Goal: Task Accomplishment & Management: Use online tool/utility

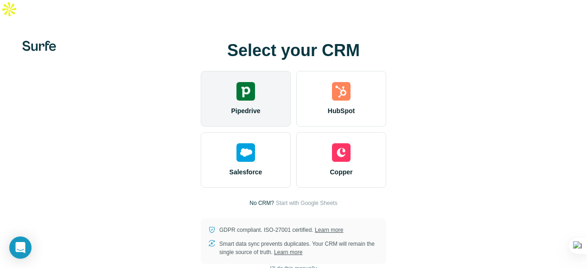
click at [255, 84] on div "Pipedrive" at bounding box center [246, 99] width 90 height 56
click at [262, 90] on div "Pipedrive" at bounding box center [246, 99] width 90 height 56
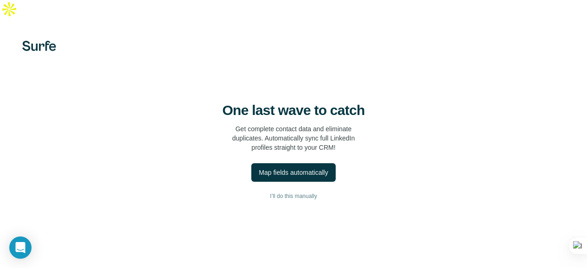
click at [402, 76] on div "One last wave to catch Get complete contact data and eliminate duplicates. Auto…" at bounding box center [293, 153] width 587 height 268
click at [411, 117] on div "One last wave to catch Get complete contact data and eliminate duplicates. Auto…" at bounding box center [294, 127] width 550 height 50
click at [316, 192] on span "I’ll do this manually" at bounding box center [293, 196] width 47 height 8
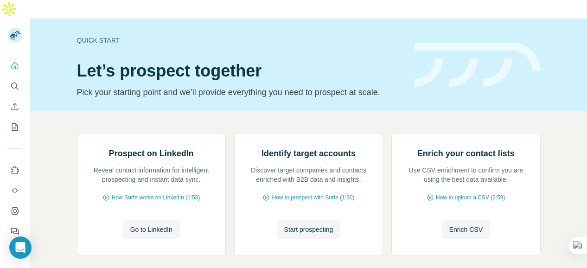
click at [344, 86] on div "Quick start Let’s prospect together Pick your starting point and we’ll provide …" at bounding box center [308, 65] width 557 height 93
click at [419, 72] on header "Quick start Let’s prospect together Pick your starting point and we’ll provide …" at bounding box center [309, 65] width 464 height 68
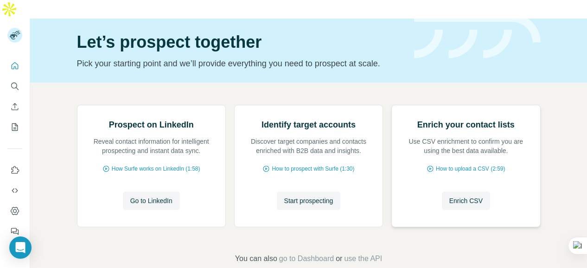
scroll to position [111, 0]
click at [169, 196] on span "Go to LinkedIn" at bounding box center [151, 200] width 42 height 9
